Goal: Navigation & Orientation: Find specific page/section

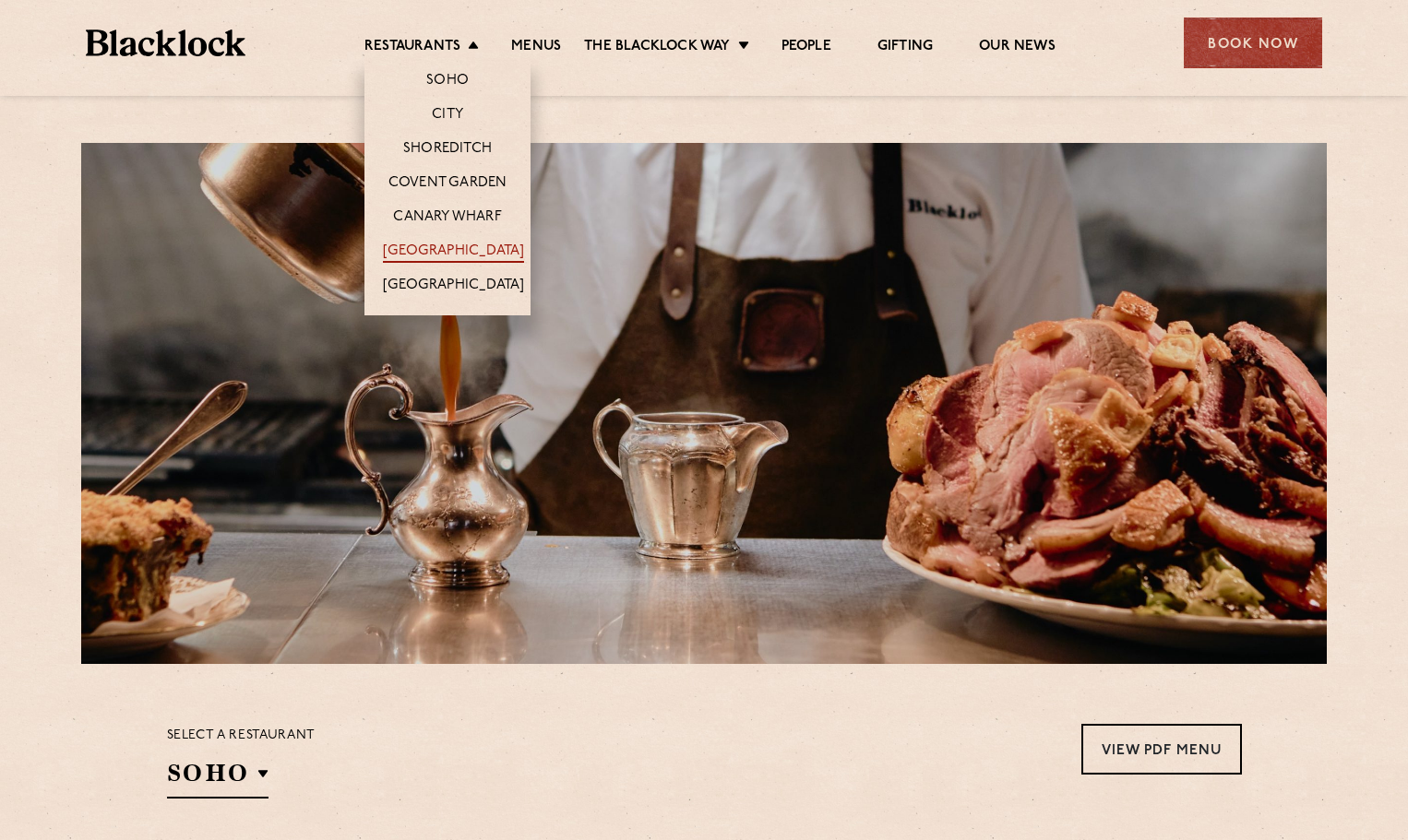
click at [428, 256] on link "[GEOGRAPHIC_DATA]" at bounding box center [453, 252] width 141 height 20
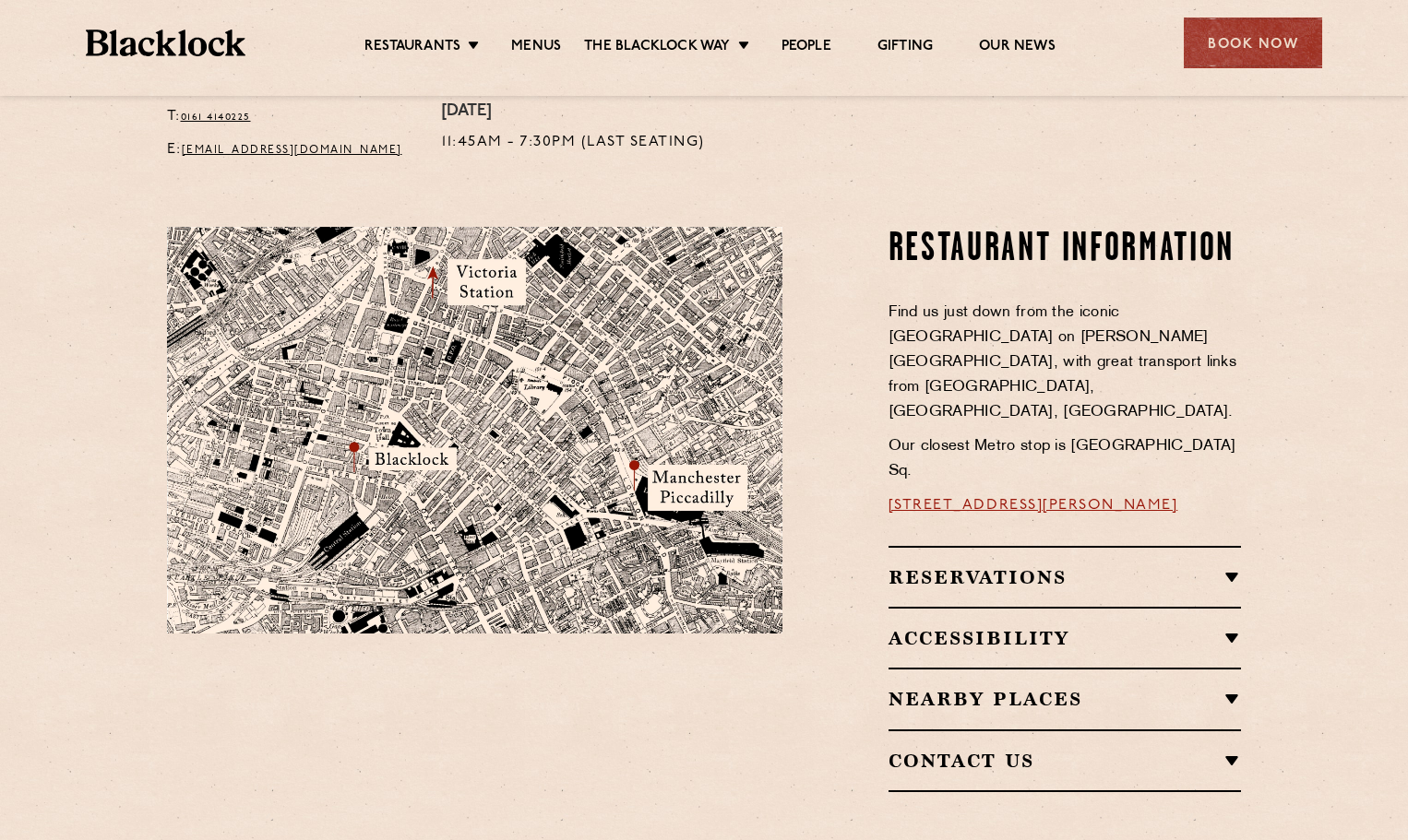
scroll to position [1015, 0]
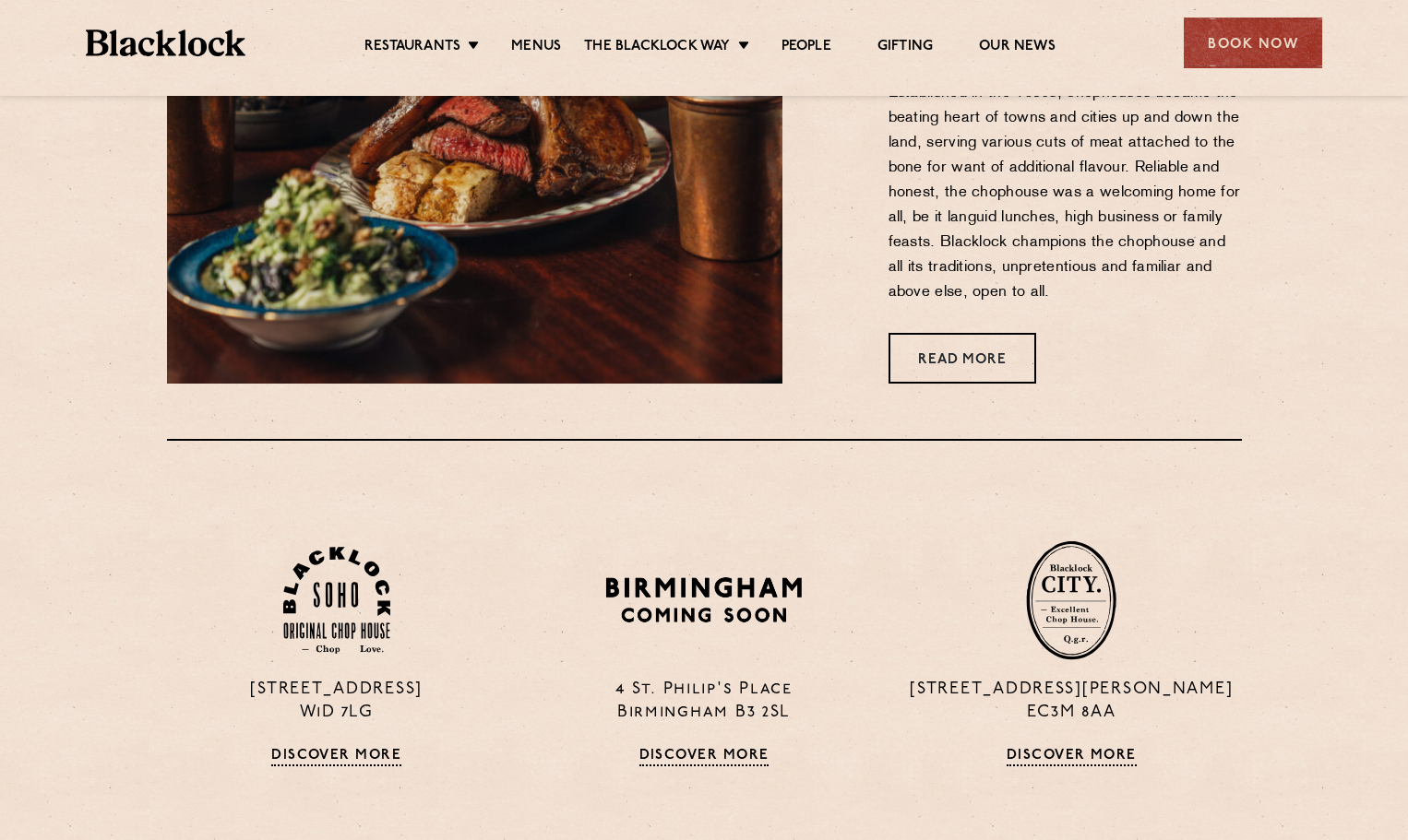
scroll to position [738, 0]
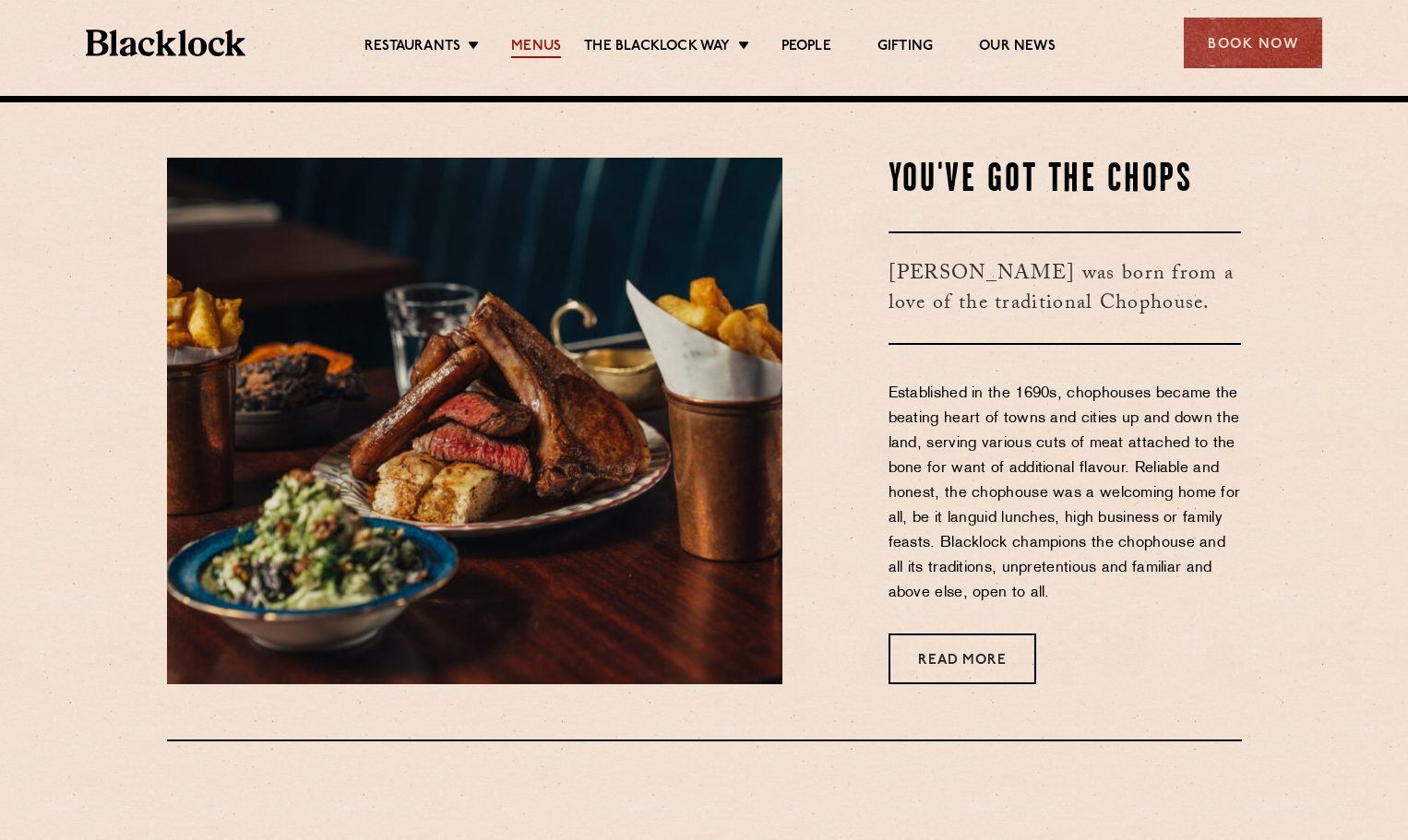
click at [530, 46] on link "Menus" at bounding box center [536, 48] width 50 height 20
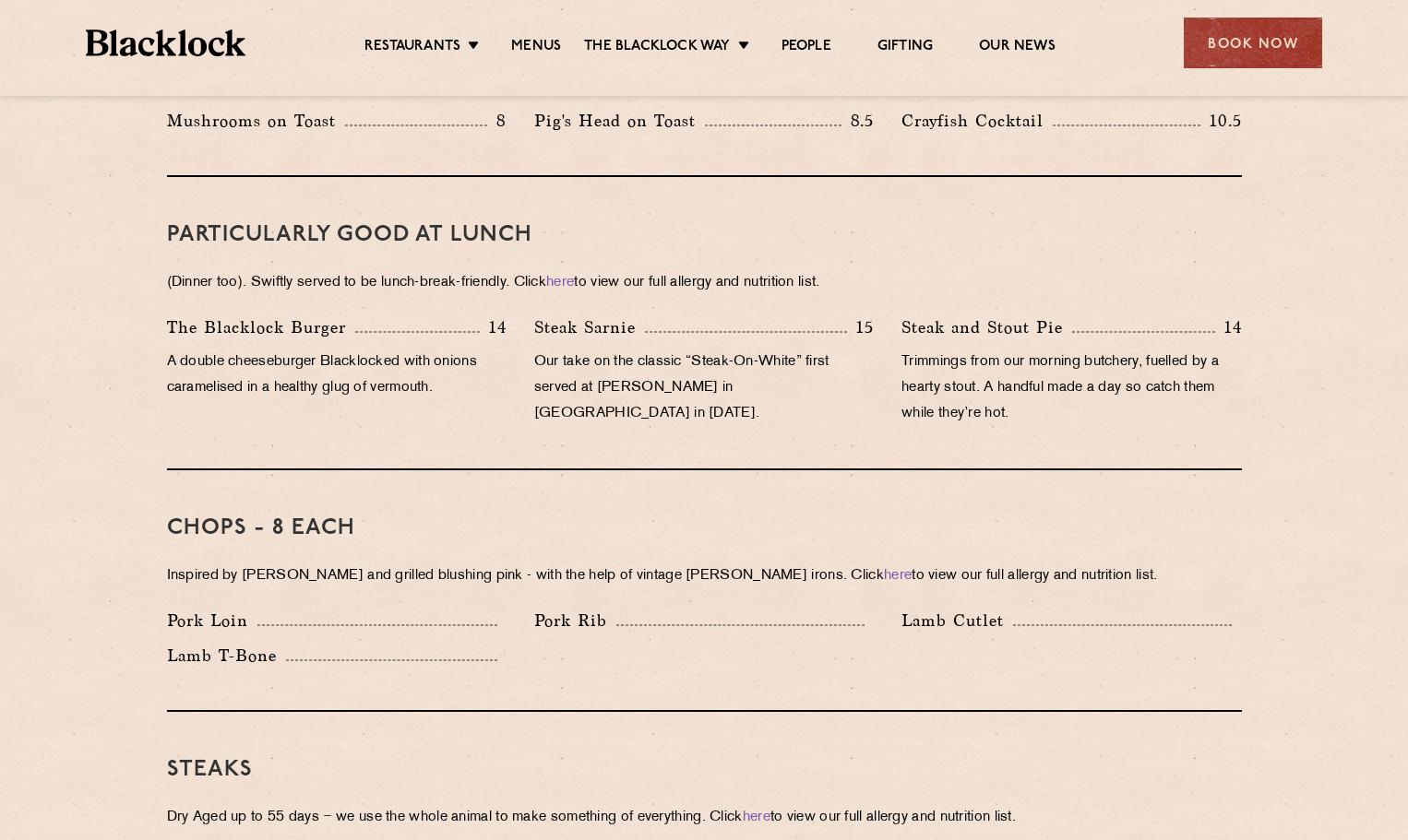
scroll to position [645, 0]
